Goal: Check status: Check status

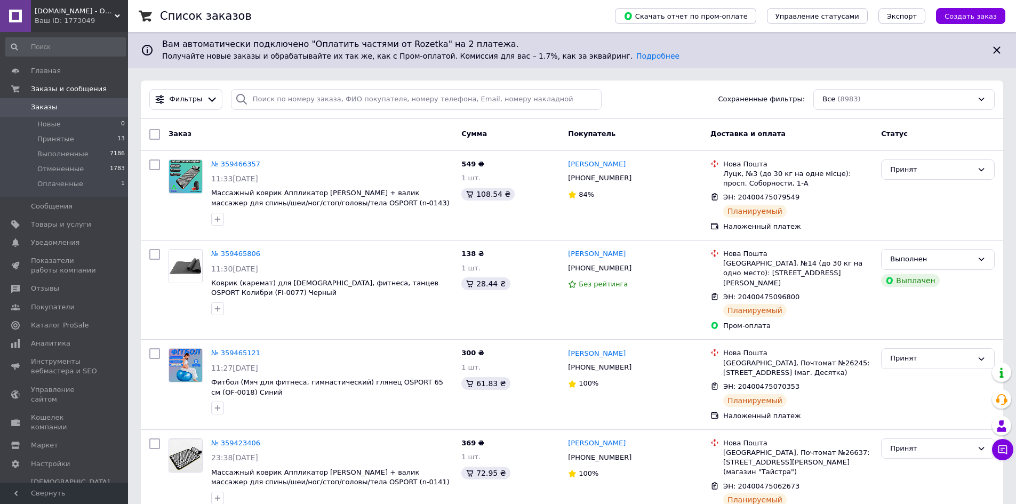
drag, startPoint x: 622, startPoint y: 23, endPoint x: 607, endPoint y: 19, distance: 15.4
drag, startPoint x: 607, startPoint y: 19, endPoint x: 568, endPoint y: 13, distance: 39.4
drag, startPoint x: 568, startPoint y: 13, endPoint x: 560, endPoint y: 12, distance: 8.6
click at [560, 12] on div "Список заказов" at bounding box center [376, 16] width 433 height 32
drag, startPoint x: 552, startPoint y: 12, endPoint x: 527, endPoint y: 12, distance: 24.5
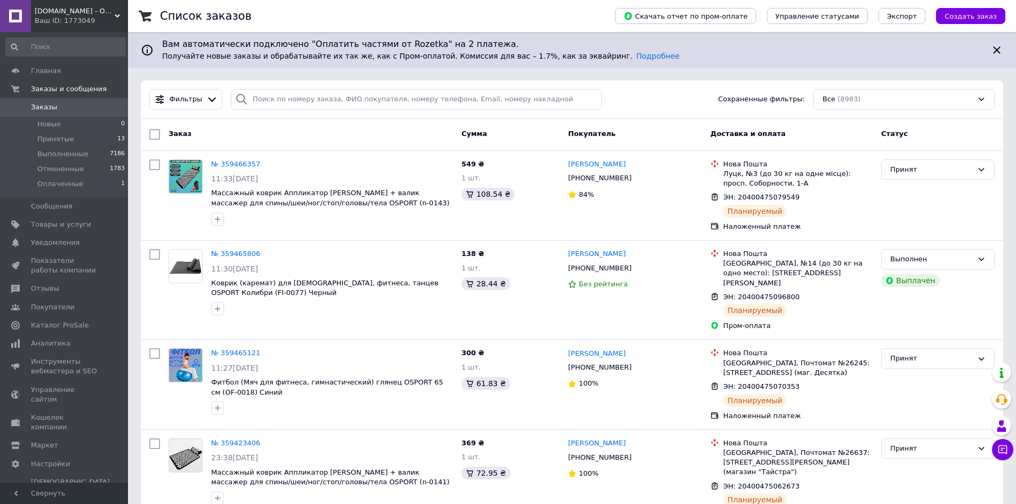
click at [527, 12] on div "Список заказов" at bounding box center [376, 16] width 433 height 32
drag, startPoint x: 522, startPoint y: 13, endPoint x: 494, endPoint y: 13, distance: 28.3
click at [492, 13] on div "Список заказов" at bounding box center [376, 16] width 433 height 32
drag, startPoint x: 487, startPoint y: 15, endPoint x: 460, endPoint y: 16, distance: 26.7
click at [460, 16] on div "Список заказов" at bounding box center [376, 16] width 433 height 32
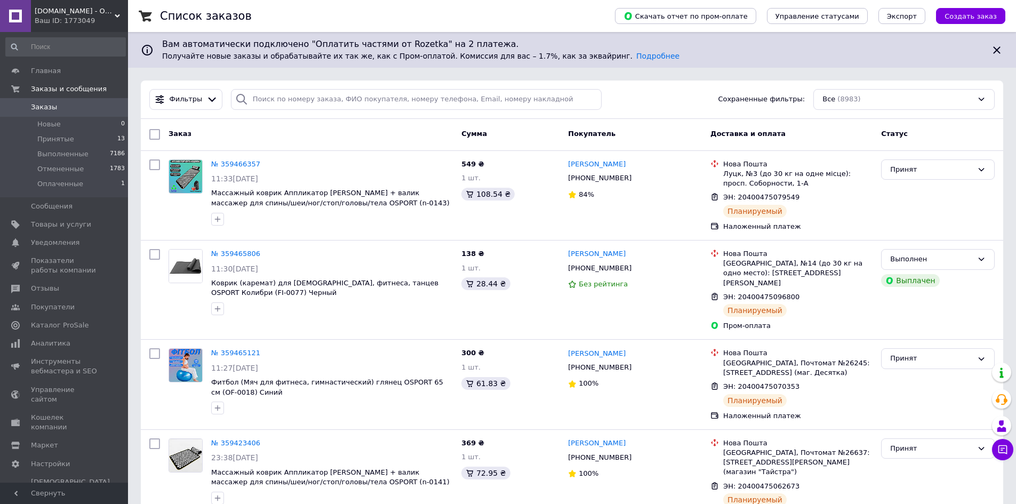
drag, startPoint x: 460, startPoint y: 16, endPoint x: 454, endPoint y: 17, distance: 6.5
drag, startPoint x: 454, startPoint y: 17, endPoint x: 426, endPoint y: 16, distance: 27.7
click at [426, 16] on div "Список заказов" at bounding box center [376, 16] width 433 height 32
drag, startPoint x: 537, startPoint y: 16, endPoint x: 518, endPoint y: 14, distance: 18.8
drag, startPoint x: 518, startPoint y: 14, endPoint x: 502, endPoint y: 10, distance: 17.1
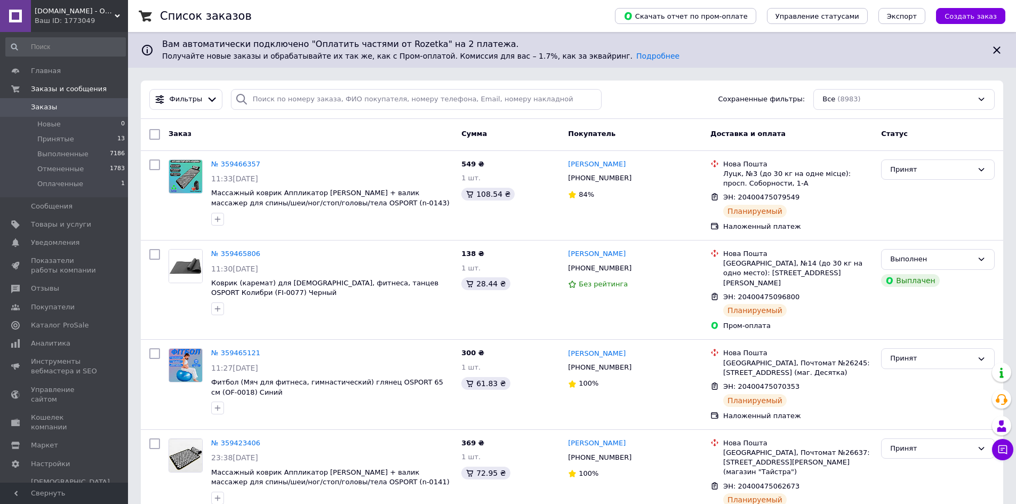
drag, startPoint x: 502, startPoint y: 10, endPoint x: 485, endPoint y: 9, distance: 17.1
click at [486, 9] on div "Список заказов" at bounding box center [376, 16] width 433 height 32
drag, startPoint x: 480, startPoint y: 9, endPoint x: 472, endPoint y: 9, distance: 8.0
drag, startPoint x: 472, startPoint y: 9, endPoint x: 452, endPoint y: 7, distance: 20.3
click at [450, 7] on div "Список заказов" at bounding box center [376, 16] width 433 height 32
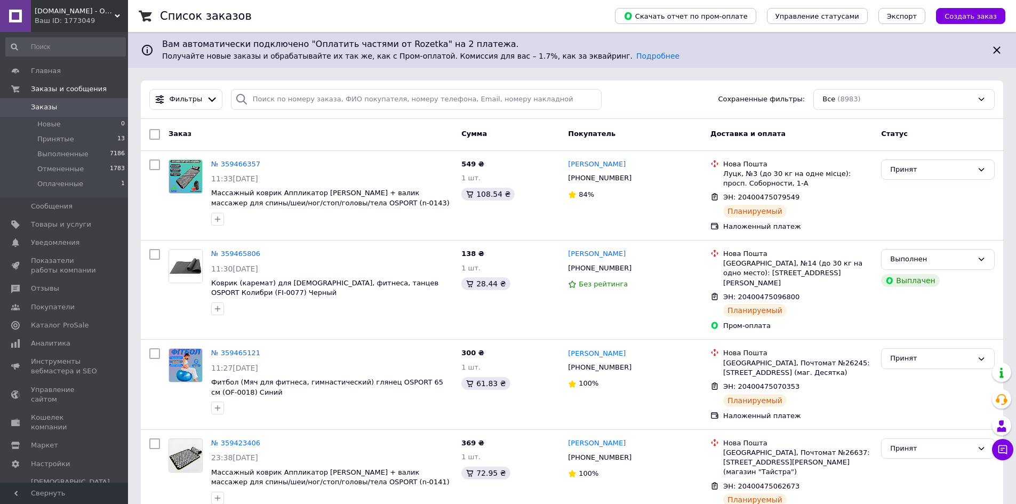
drag, startPoint x: 446, startPoint y: 9, endPoint x: 425, endPoint y: 8, distance: 20.3
click at [425, 8] on div "Список заказов" at bounding box center [376, 16] width 433 height 32
click at [226, 253] on link "№ 359465806" at bounding box center [235, 253] width 49 height 8
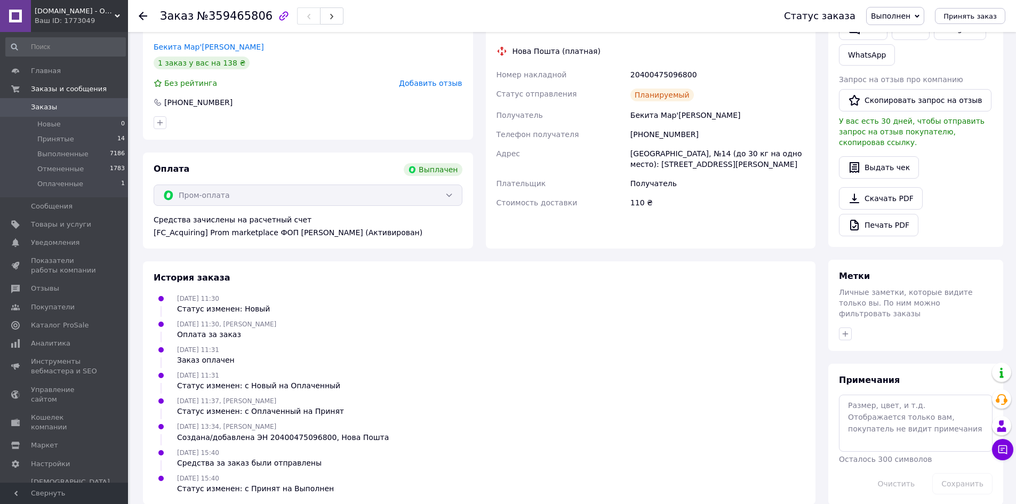
scroll to position [252, 0]
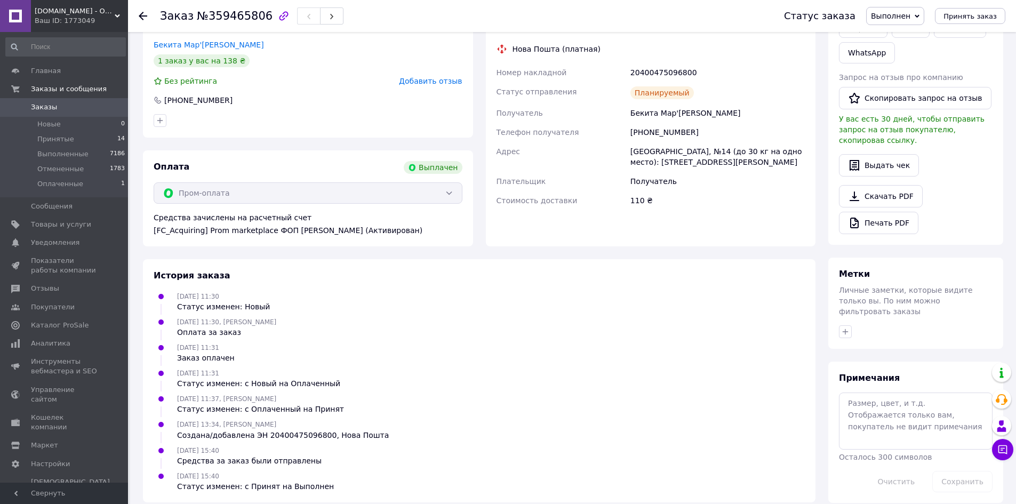
click at [446, 182] on div "Пром-оплата" at bounding box center [308, 192] width 309 height 21
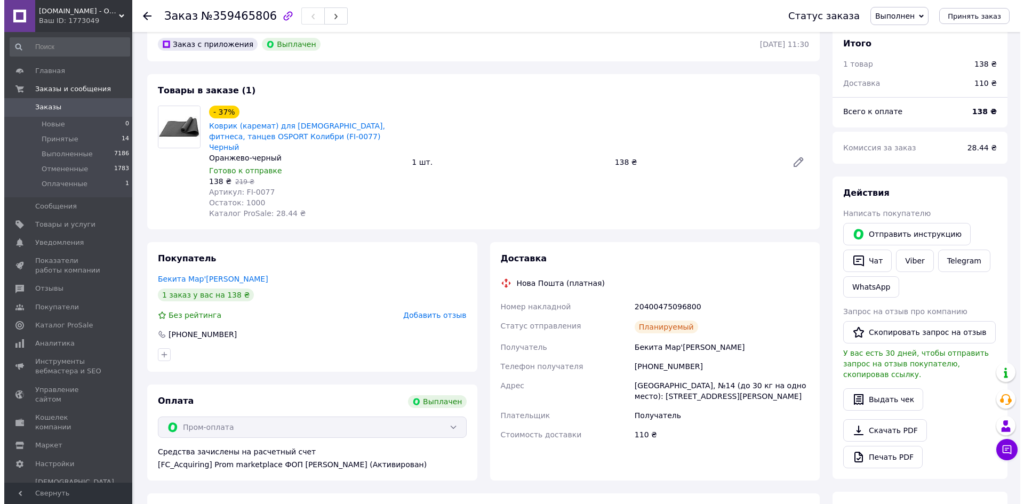
scroll to position [0, 0]
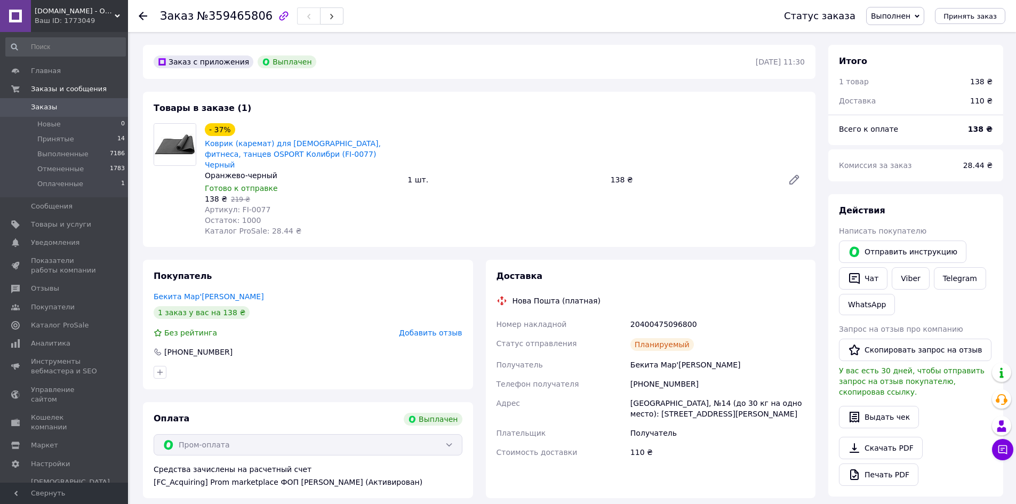
click at [444, 434] on div "Пром-оплата" at bounding box center [308, 444] width 309 height 21
click at [450, 434] on div "Пром-оплата" at bounding box center [308, 444] width 309 height 21
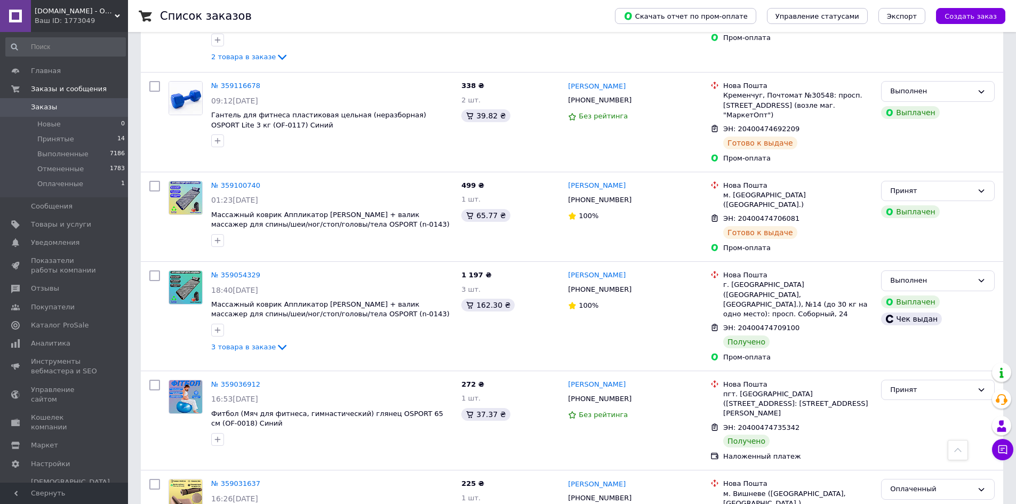
scroll to position [1106, 0]
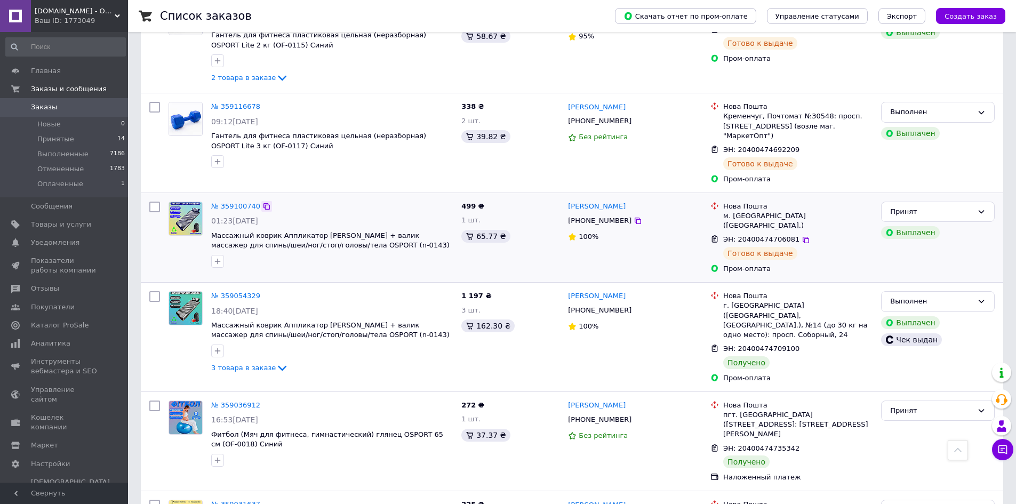
click at [262, 202] on icon at bounding box center [266, 206] width 9 height 9
drag, startPoint x: 575, startPoint y: 41, endPoint x: 568, endPoint y: 42, distance: 7.0
drag, startPoint x: 568, startPoint y: 42, endPoint x: 547, endPoint y: 42, distance: 20.3
drag, startPoint x: 547, startPoint y: 42, endPoint x: 541, endPoint y: 42, distance: 6.9
click at [541, 42] on div "498 ₴ 4 шт. 58.67 ₴" at bounding box center [510, 43] width 107 height 92
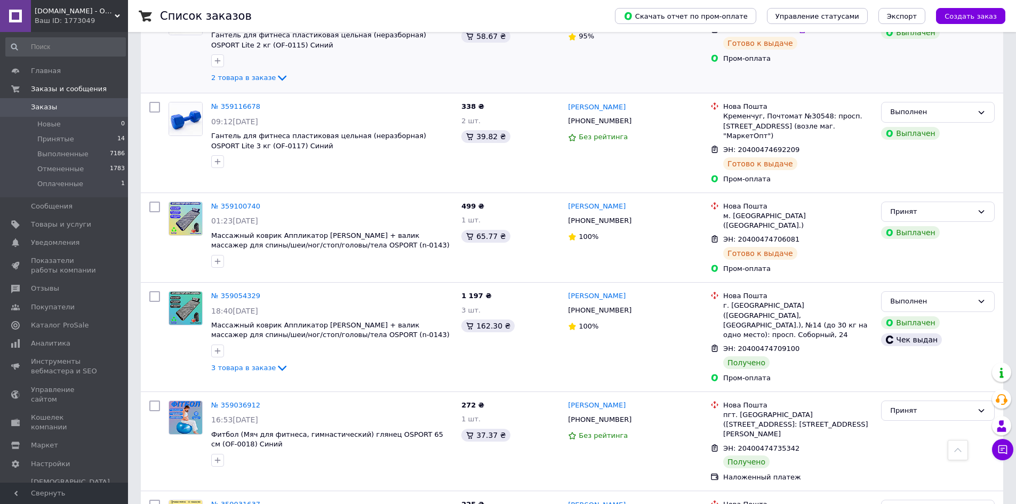
drag, startPoint x: 537, startPoint y: 41, endPoint x: 527, endPoint y: 41, distance: 10.1
drag, startPoint x: 527, startPoint y: 41, endPoint x: 507, endPoint y: 44, distance: 20.6
click at [517, 40] on div "498 ₴ 4 шт. 58.67 ₴" at bounding box center [510, 43] width 107 height 92
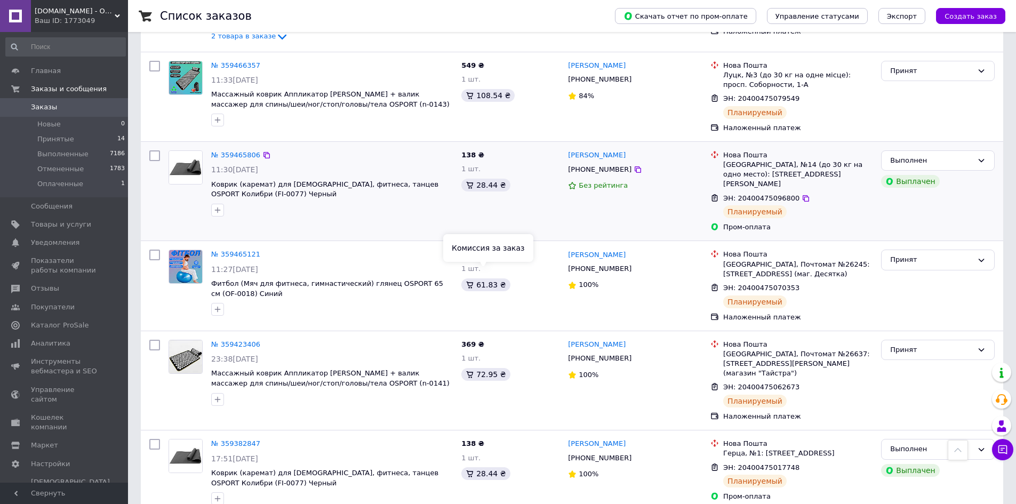
scroll to position [0, 0]
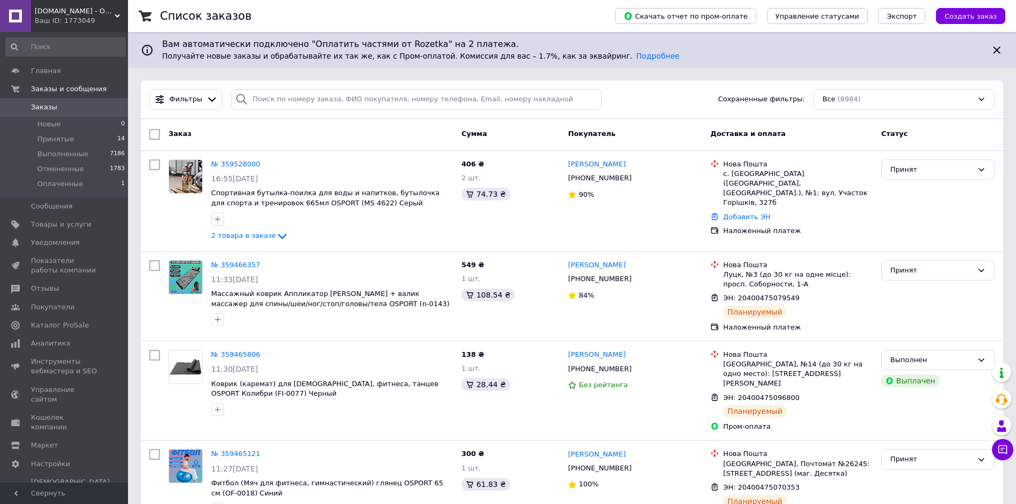
drag, startPoint x: 53, startPoint y: 107, endPoint x: 59, endPoint y: 110, distance: 6.9
click at [53, 107] on span "Заказы" at bounding box center [44, 107] width 26 height 10
